Goal: Task Accomplishment & Management: Complete application form

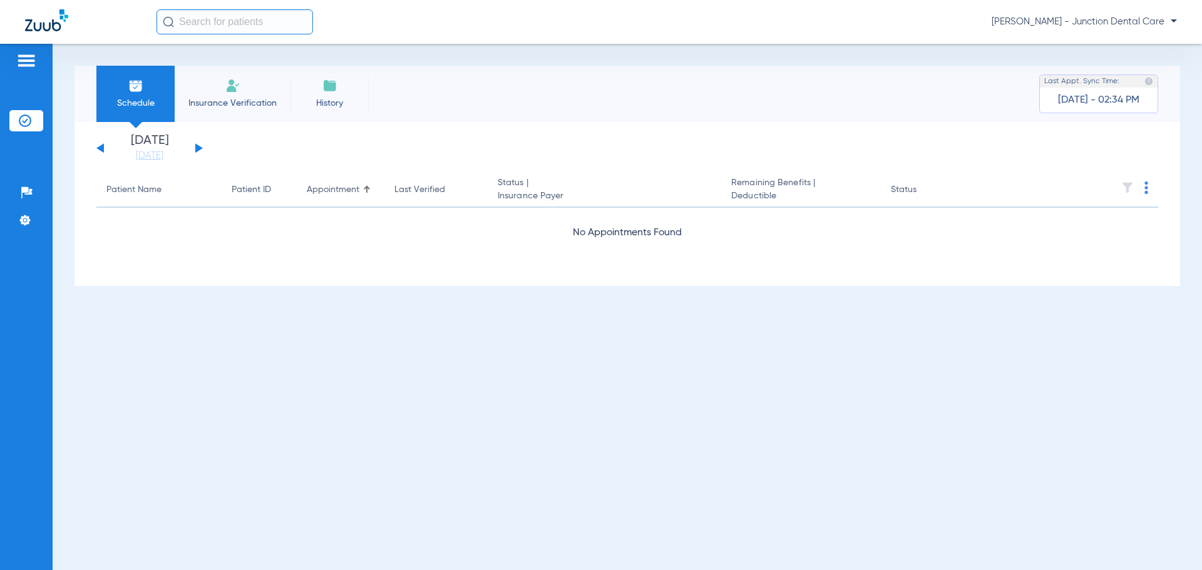
click at [199, 148] on button at bounding box center [199, 147] width 8 height 9
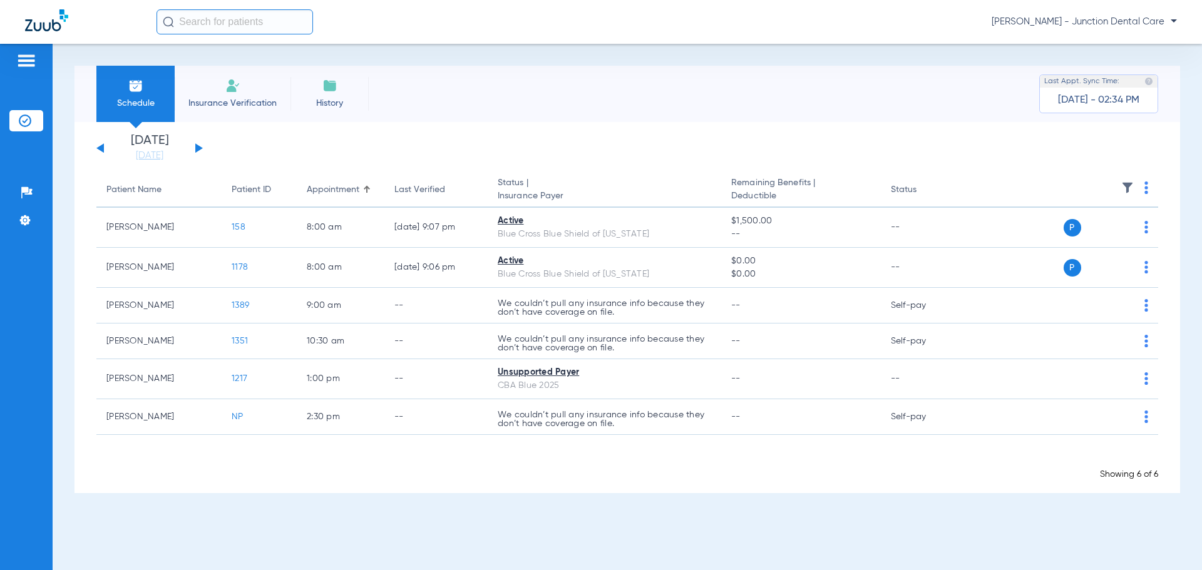
click at [234, 95] on li "Insurance Verification" at bounding box center [233, 94] width 116 height 56
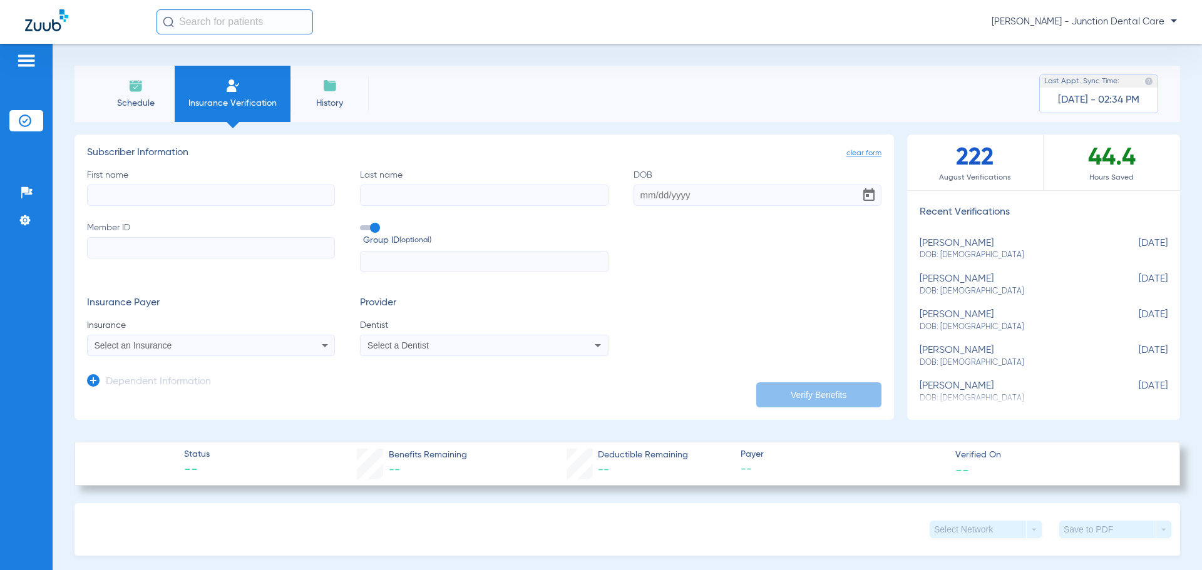
click at [178, 202] on input "First name" at bounding box center [211, 195] width 248 height 21
type input "[PERSON_NAME]"
type input "[DATE]"
click at [148, 249] on input "Member ID" at bounding box center [211, 247] width 248 height 21
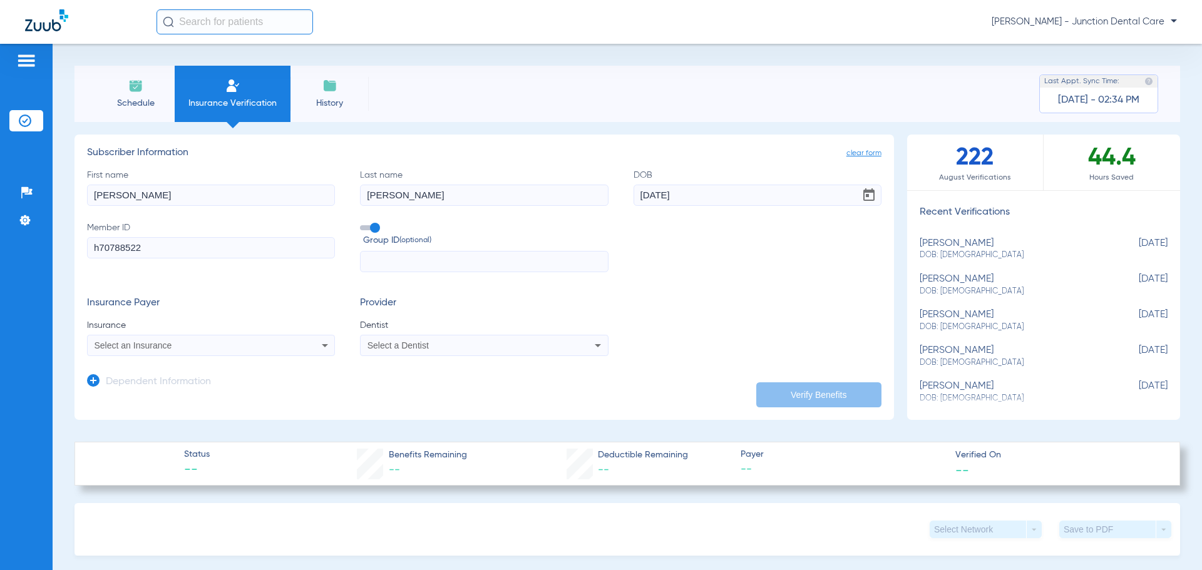
type input "h70788522"
click at [235, 344] on div "Select an Insurance" at bounding box center [188, 345] width 187 height 9
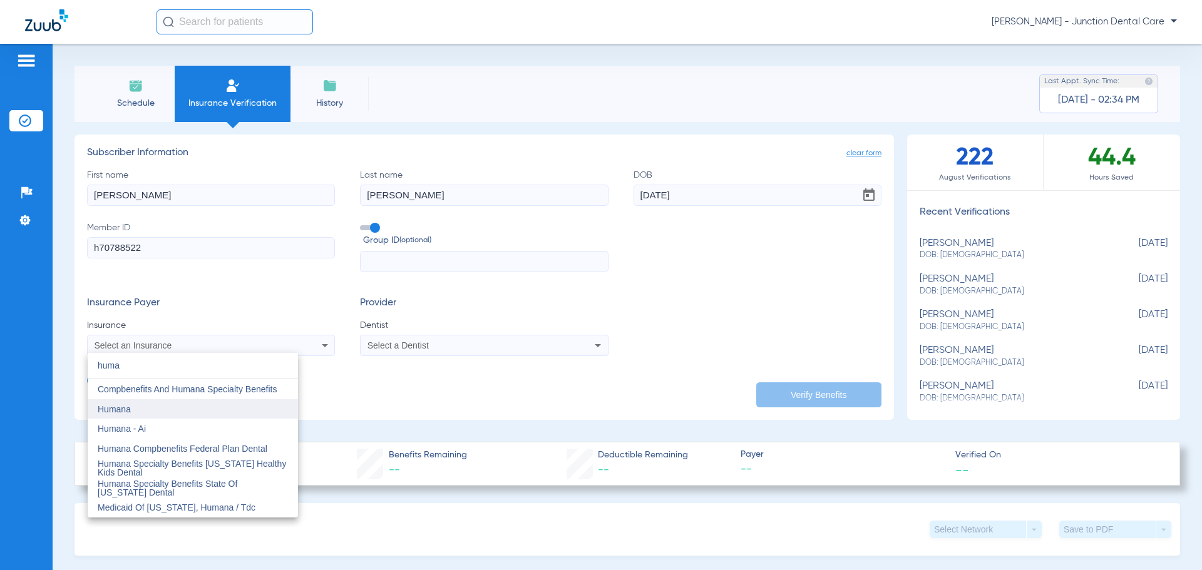
type input "huma"
click at [231, 408] on mat-option "Humana" at bounding box center [193, 409] width 210 height 20
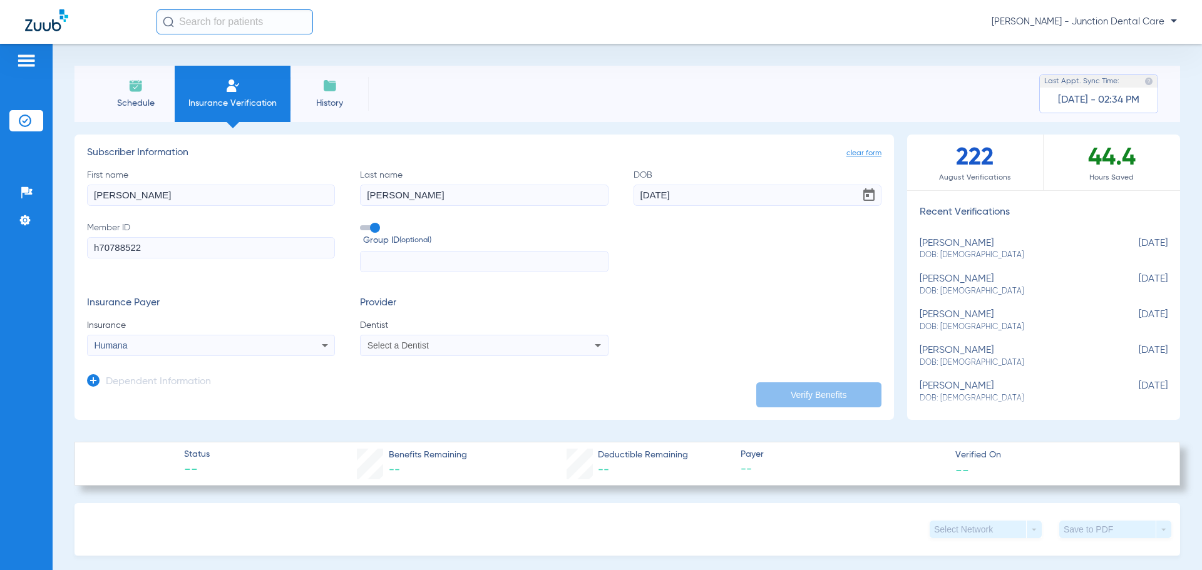
click at [451, 352] on div "Select a Dentist" at bounding box center [484, 345] width 247 height 15
type input "aze"
drag, startPoint x: 462, startPoint y: 389, endPoint x: 649, endPoint y: 425, distance: 190.7
click at [463, 389] on span "[PERSON_NAME] 1669151825" at bounding box center [430, 389] width 122 height 9
click at [809, 389] on button "Verify Benefits" at bounding box center [818, 394] width 125 height 25
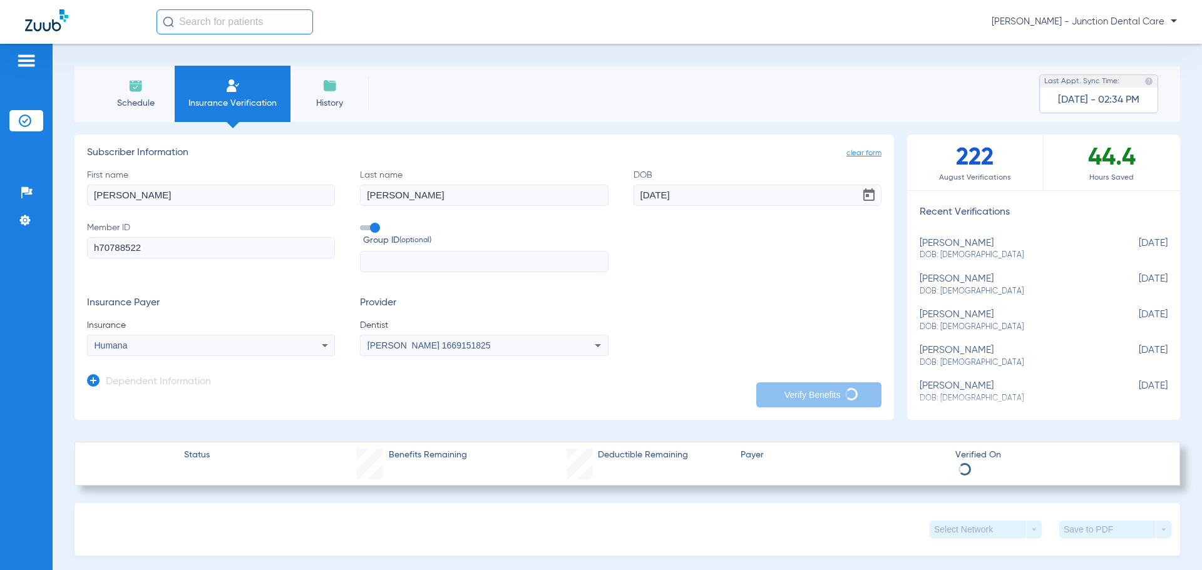
click at [160, 252] on input "h70788522" at bounding box center [211, 247] width 248 height 21
drag, startPoint x: 160, startPoint y: 252, endPoint x: 43, endPoint y: 244, distance: 117.3
click at [47, 247] on div "Patients Insurance Verification Setup Help Center Settings Schedule Insurance V…" at bounding box center [601, 329] width 1202 height 570
paste input "113672807"
type input "113672807"
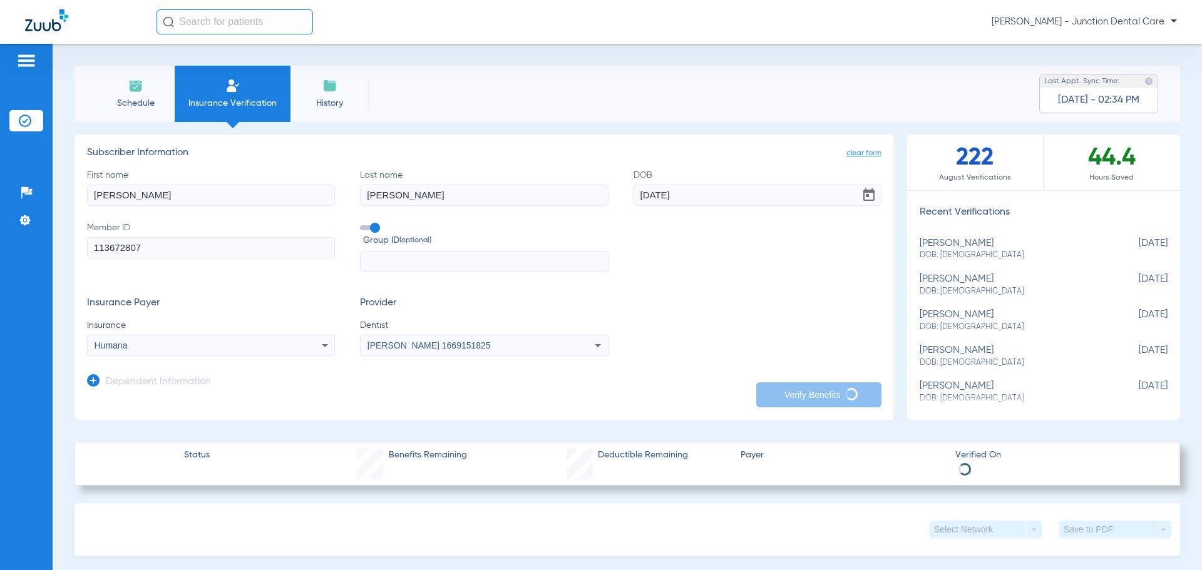
click at [583, 309] on h3 "Provider" at bounding box center [484, 303] width 248 height 13
click at [852, 151] on span "clear form" at bounding box center [863, 153] width 35 height 13
drag, startPoint x: 138, startPoint y: 250, endPoint x: 643, endPoint y: 258, distance: 504.6
click at [643, 258] on div "First name Last name DOB Member ID Required Group ID (optional)" at bounding box center [484, 221] width 794 height 104
click at [871, 155] on span "clear form" at bounding box center [863, 153] width 35 height 13
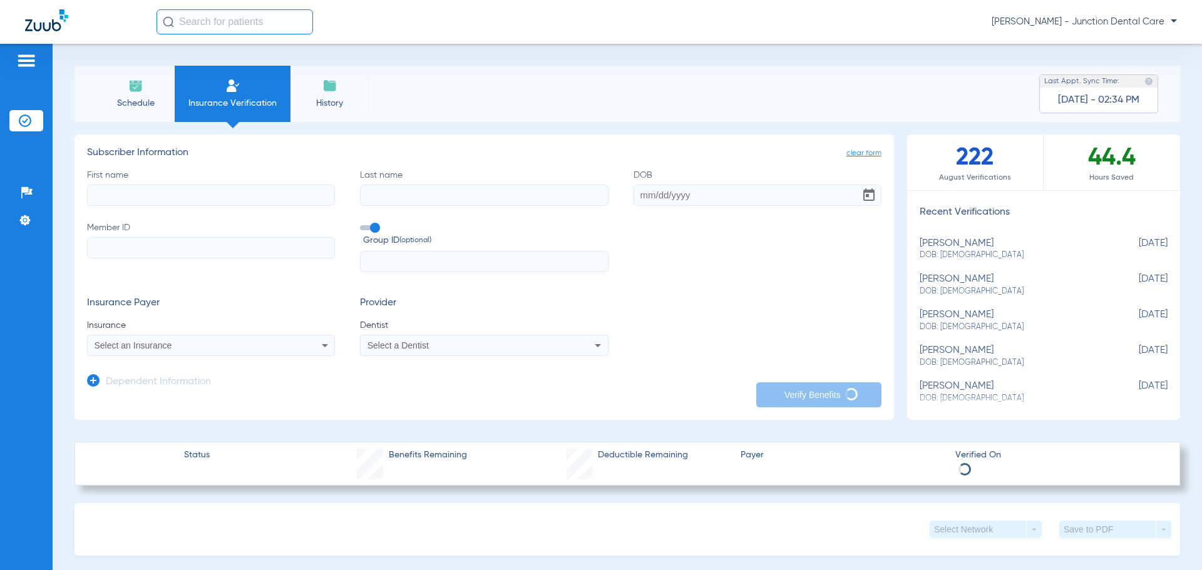
click at [137, 87] on img at bounding box center [135, 85] width 15 height 15
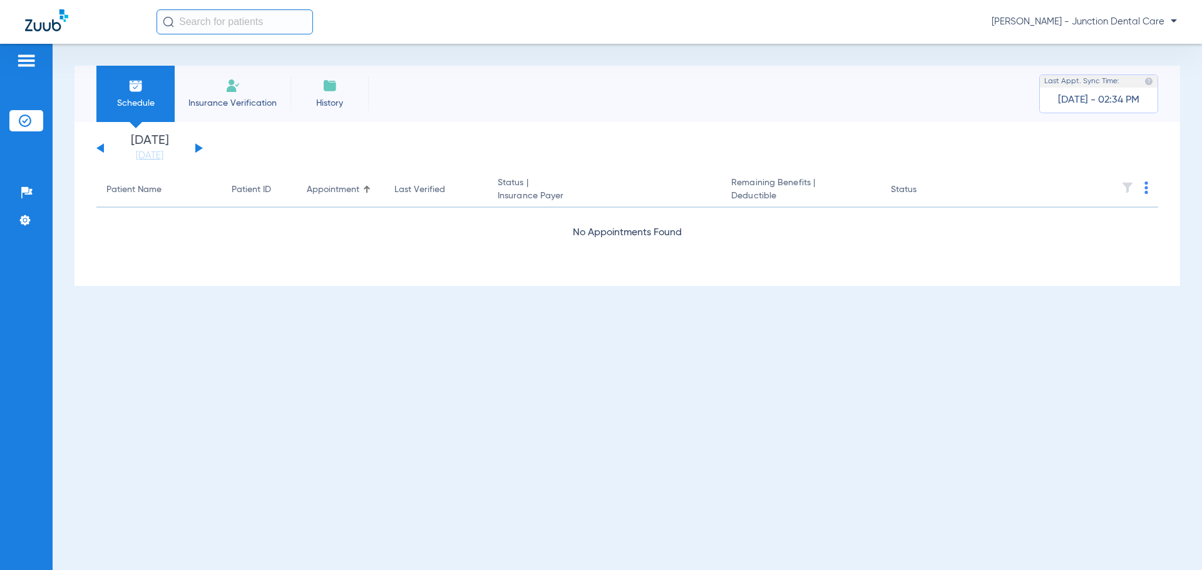
click at [247, 91] on li "Insurance Verification" at bounding box center [233, 94] width 116 height 56
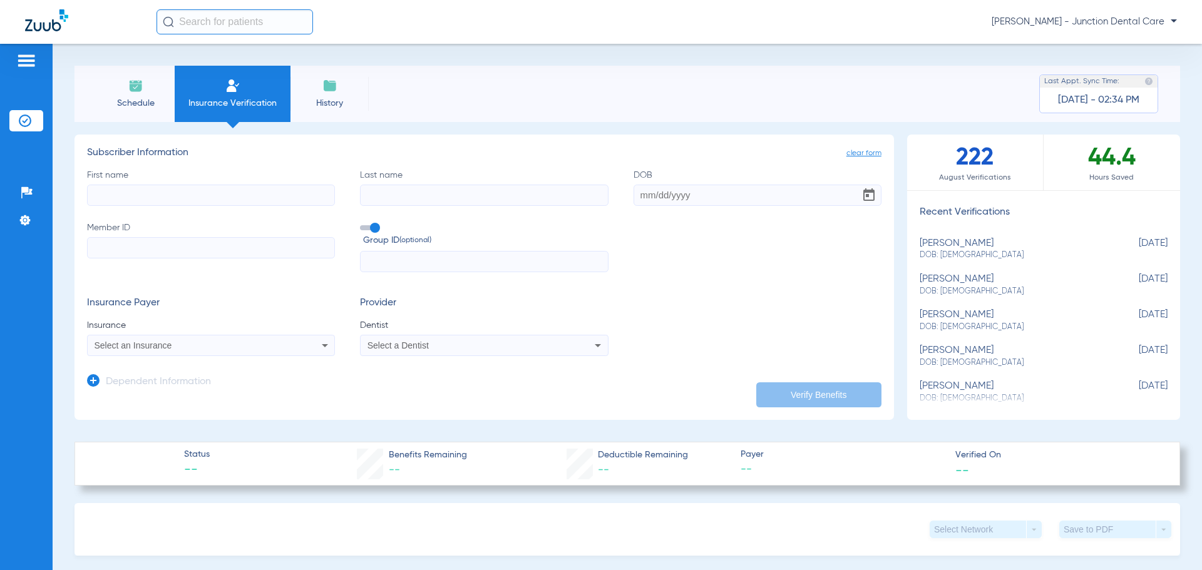
click at [175, 203] on input "First name" at bounding box center [211, 195] width 248 height 21
type input "[PERSON_NAME]"
paste input "113672807"
type input "113672807"
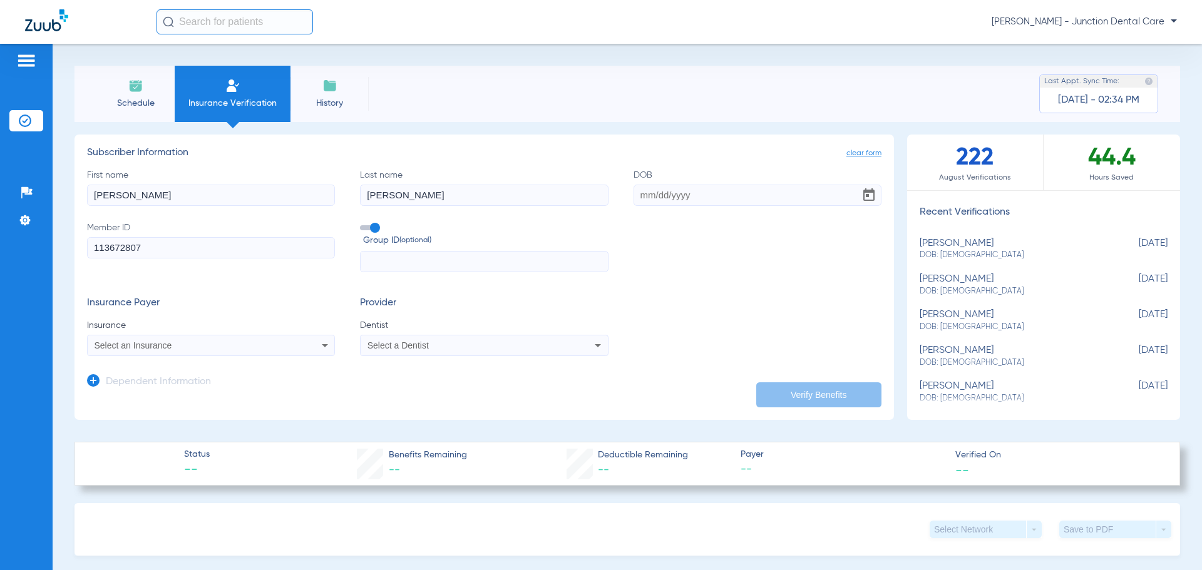
click at [637, 193] on input "DOB" at bounding box center [758, 195] width 248 height 21
type input "[DATE]"
click at [264, 351] on div "Select an Insurance" at bounding box center [211, 345] width 247 height 15
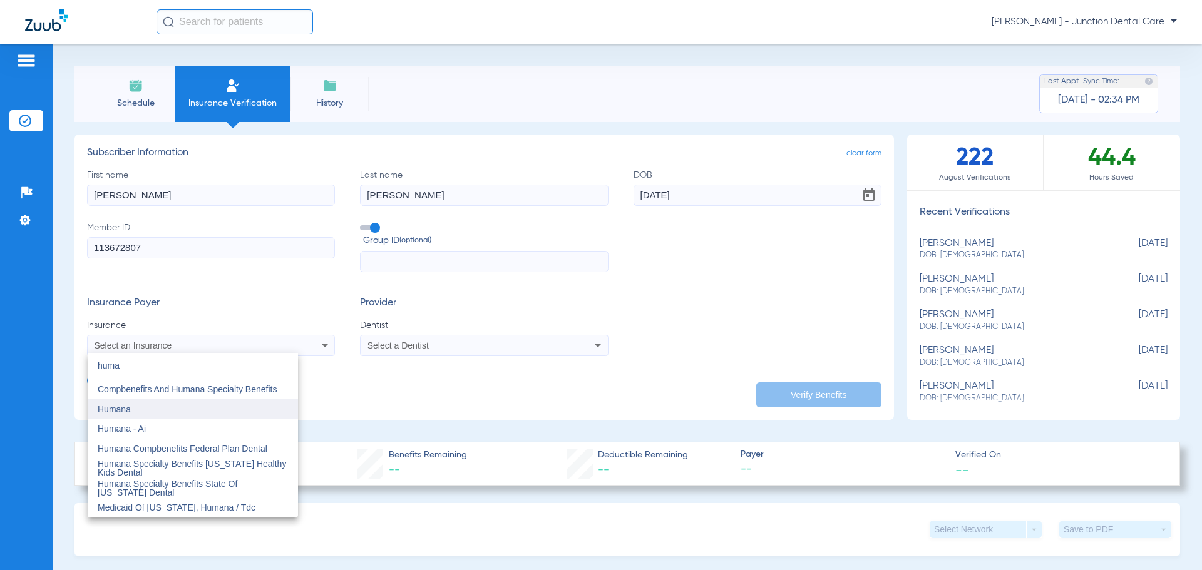
type input "huma"
click at [210, 408] on mat-option "Humana" at bounding box center [193, 409] width 210 height 20
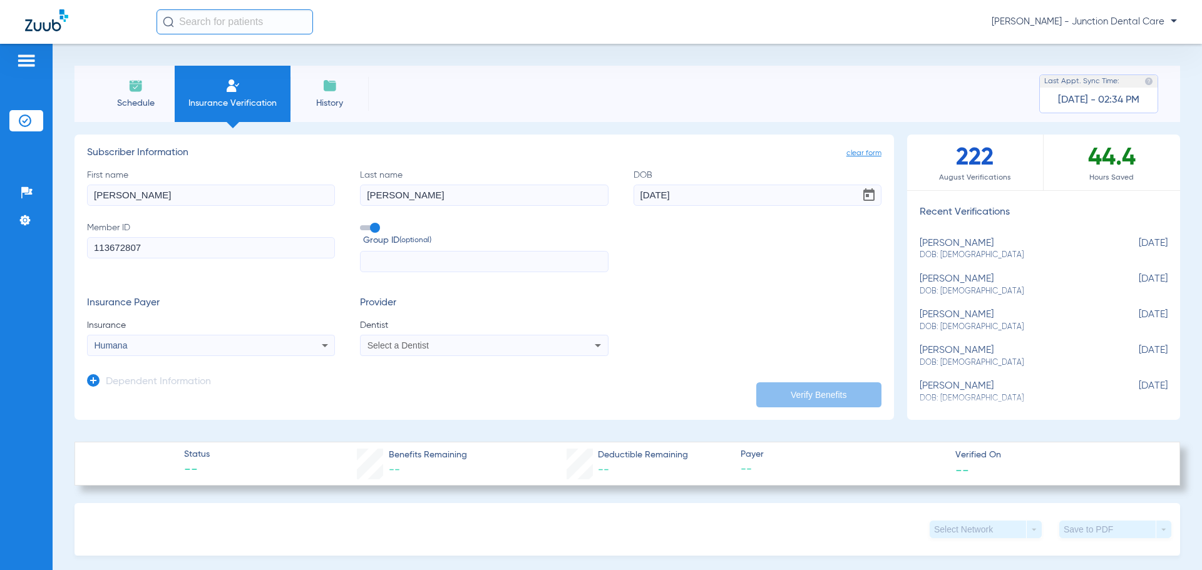
click at [398, 347] on span "Select a Dentist" at bounding box center [397, 346] width 61 height 10
type input "azeem"
click at [424, 391] on span "[PERSON_NAME]" at bounding box center [405, 389] width 73 height 10
click at [799, 387] on button "Verify Benefits" at bounding box center [818, 394] width 125 height 25
